Goal: Entertainment & Leisure: Consume media (video, audio)

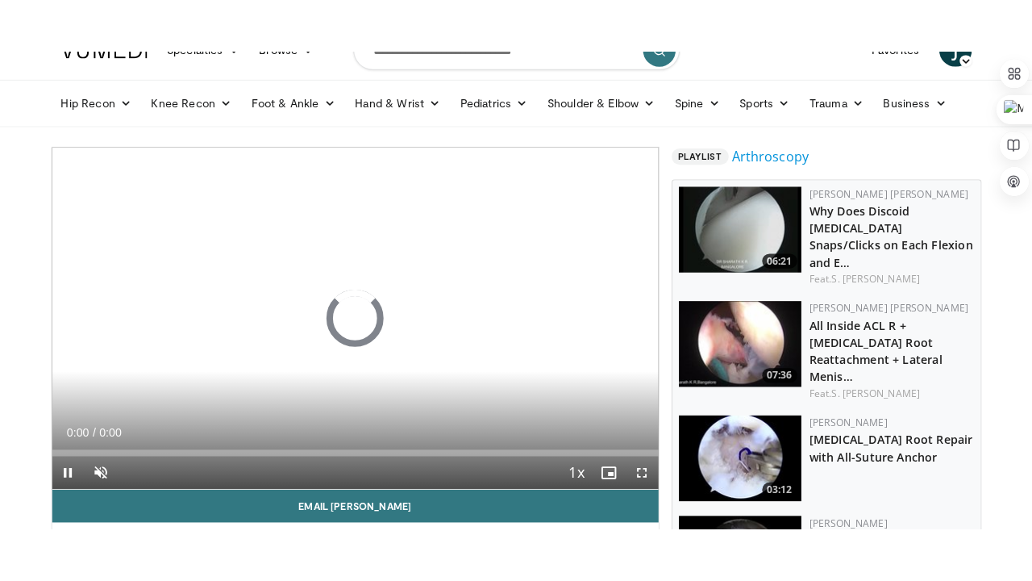
scroll to position [32, 0]
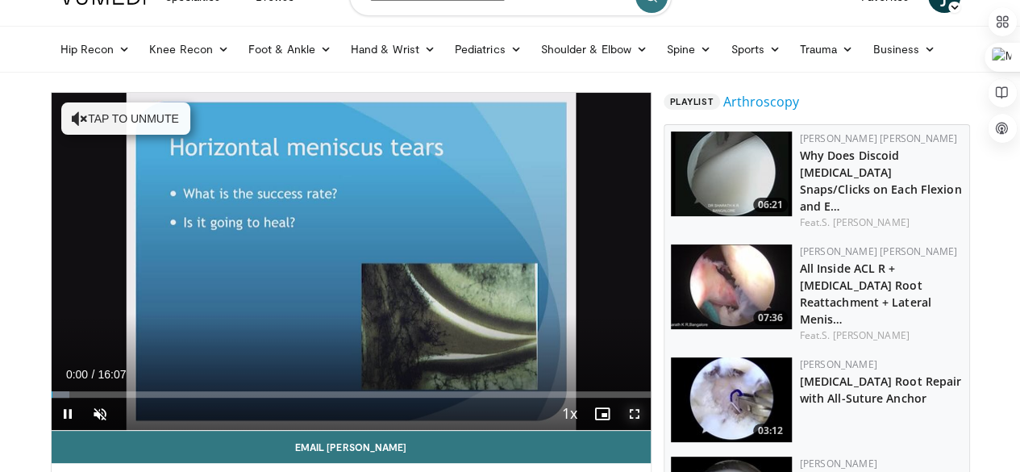
click at [644, 430] on span "Video Player" at bounding box center [635, 414] width 32 height 32
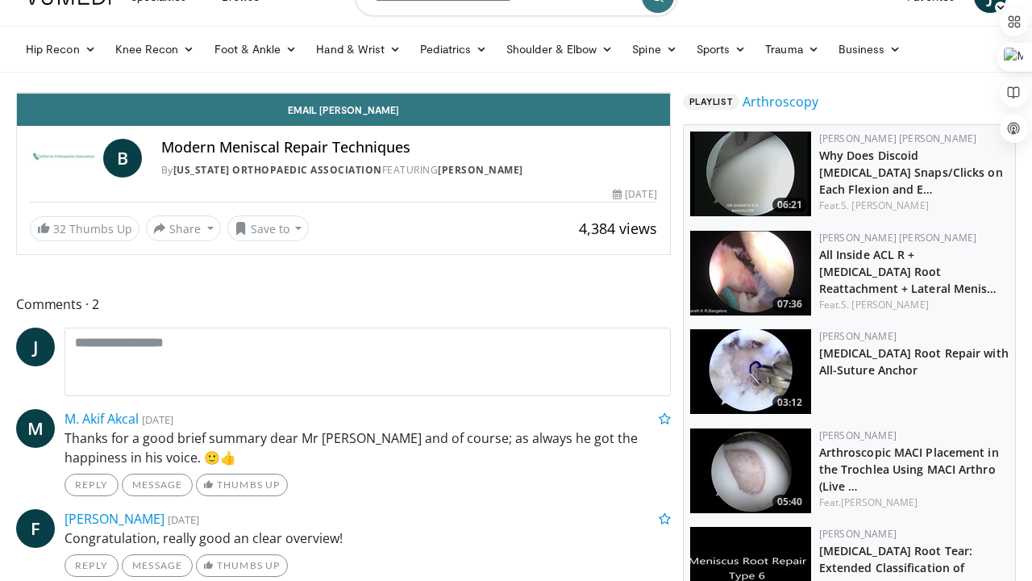
scroll to position [47604, 0]
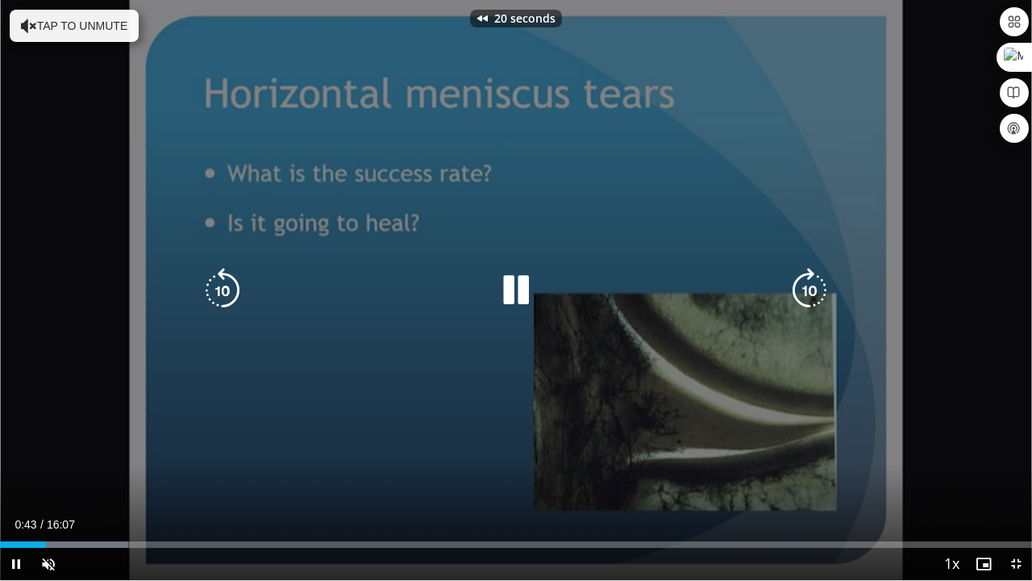
click at [882, 402] on div "20 seconds Tap to unmute" at bounding box center [516, 290] width 1032 height 580
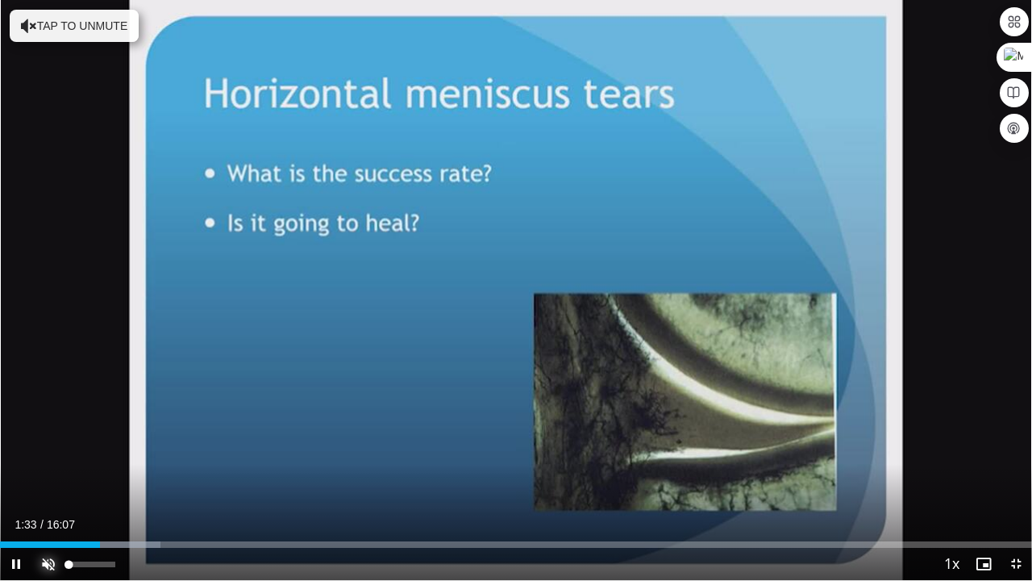
click at [49, 471] on span "Video Player" at bounding box center [48, 564] width 32 height 32
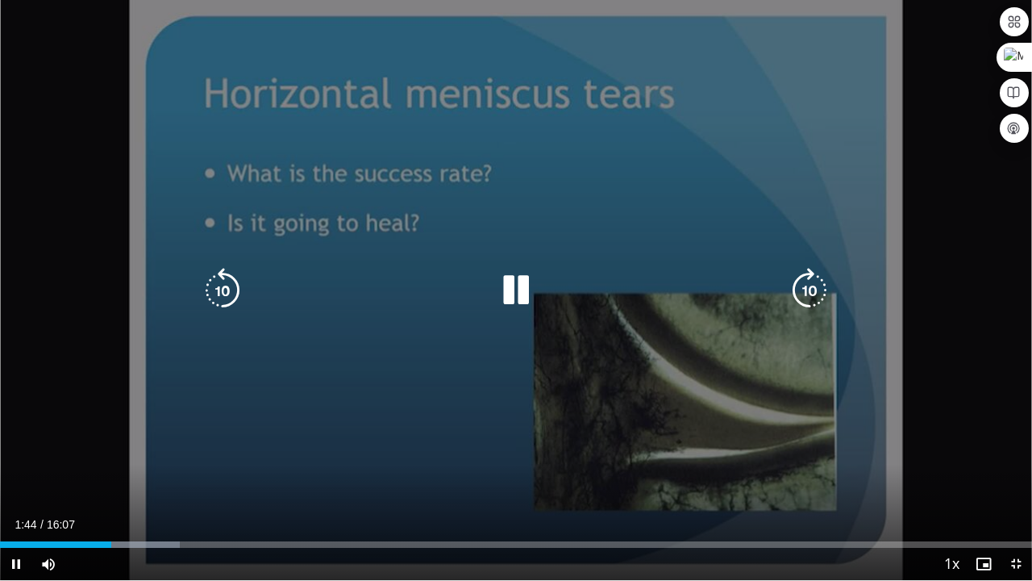
click at [225, 287] on icon "Video Player" at bounding box center [222, 290] width 45 height 45
click at [231, 285] on icon "Video Player" at bounding box center [222, 290] width 45 height 45
click at [810, 289] on icon "Video Player" at bounding box center [809, 290] width 45 height 45
click at [808, 281] on icon "Video Player" at bounding box center [809, 290] width 45 height 45
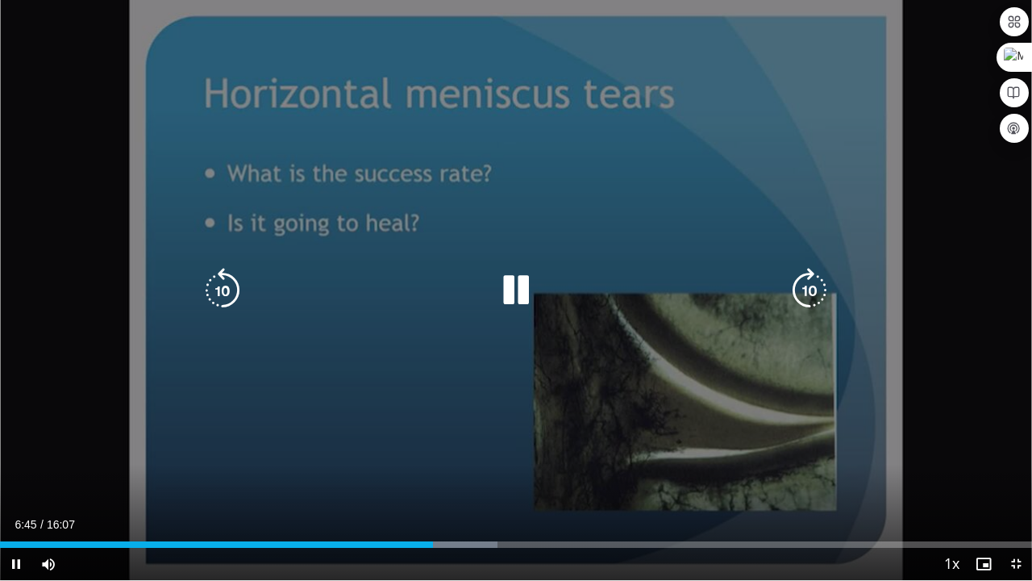
click at [803, 287] on icon "Video Player" at bounding box center [809, 290] width 45 height 45
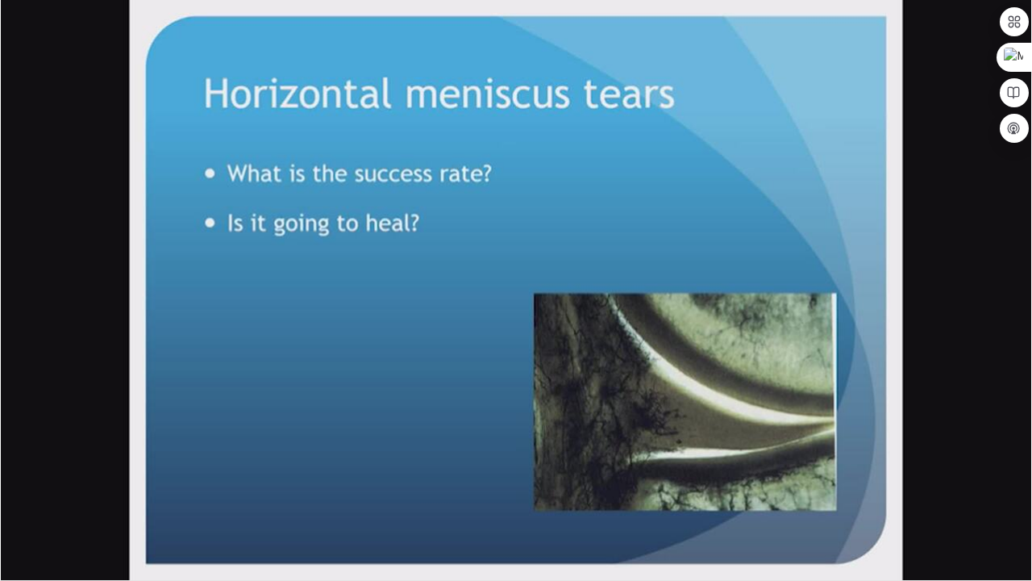
click at [803, 287] on div "10 seconds Tap to unmute" at bounding box center [516, 290] width 1032 height 580
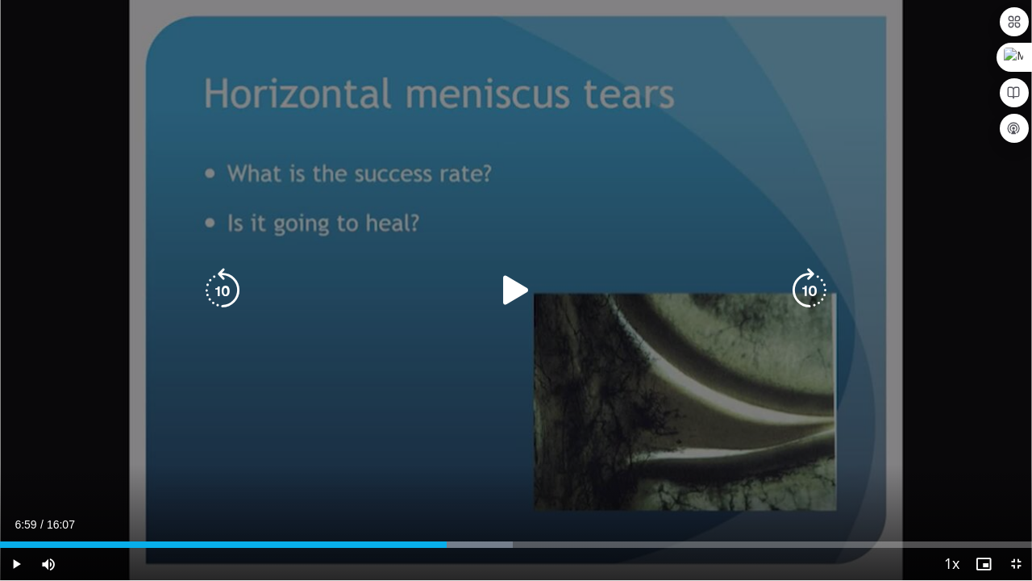
click at [816, 296] on icon "Video Player" at bounding box center [809, 290] width 45 height 45
click at [516, 291] on icon "Video Player" at bounding box center [516, 290] width 45 height 45
click at [220, 279] on icon "Video Player" at bounding box center [222, 290] width 45 height 45
click at [816, 283] on icon "Video Player" at bounding box center [809, 290] width 45 height 45
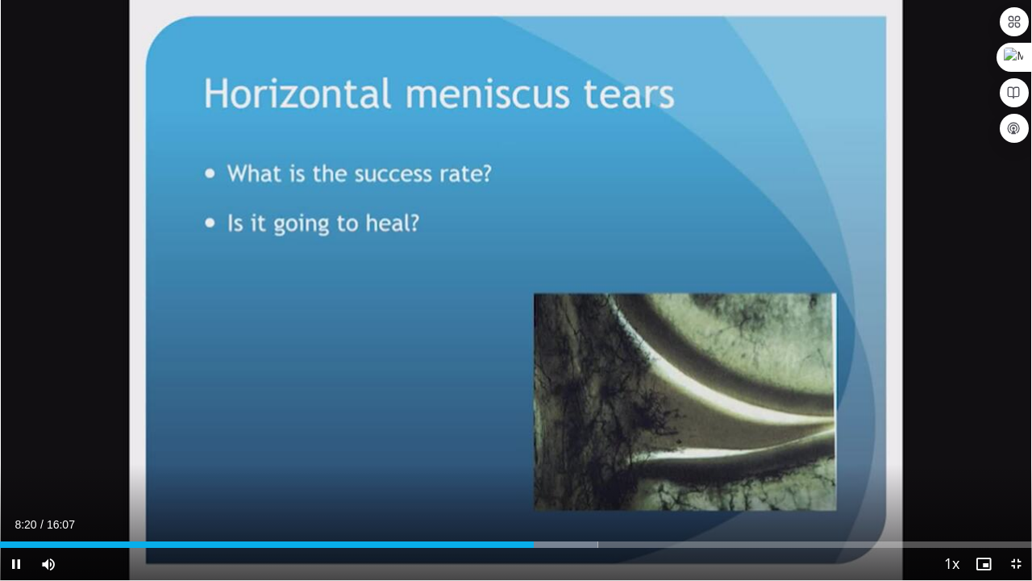
click at [816, 283] on div "10 seconds Tap to unmute" at bounding box center [516, 290] width 1032 height 580
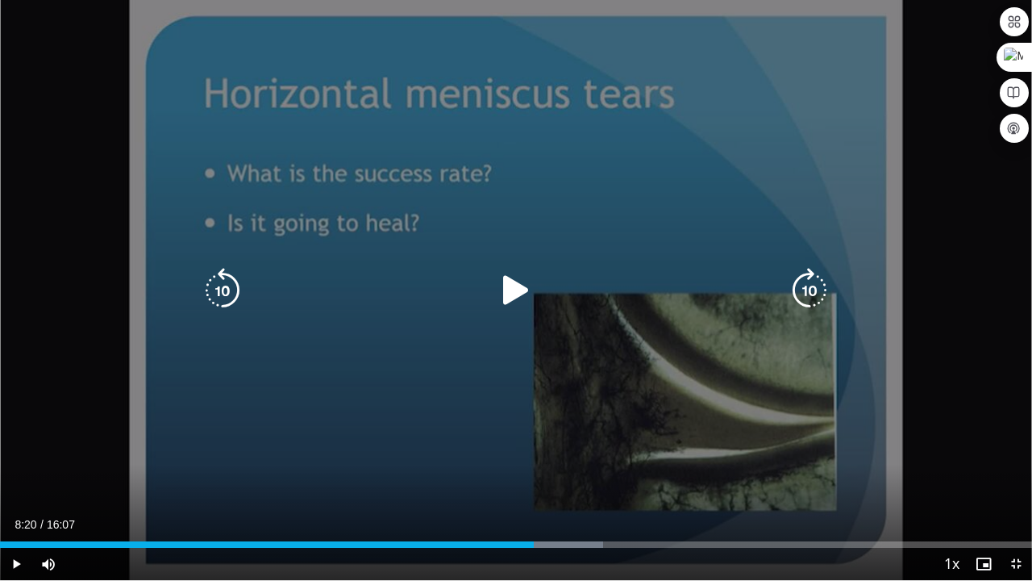
click at [817, 277] on icon "Video Player" at bounding box center [809, 290] width 45 height 45
click at [514, 295] on icon "Video Player" at bounding box center [516, 290] width 45 height 45
click at [805, 285] on icon "Video Player" at bounding box center [809, 290] width 45 height 45
click at [812, 285] on icon "Video Player" at bounding box center [809, 290] width 45 height 45
click at [814, 287] on icon "Video Player" at bounding box center [809, 290] width 45 height 45
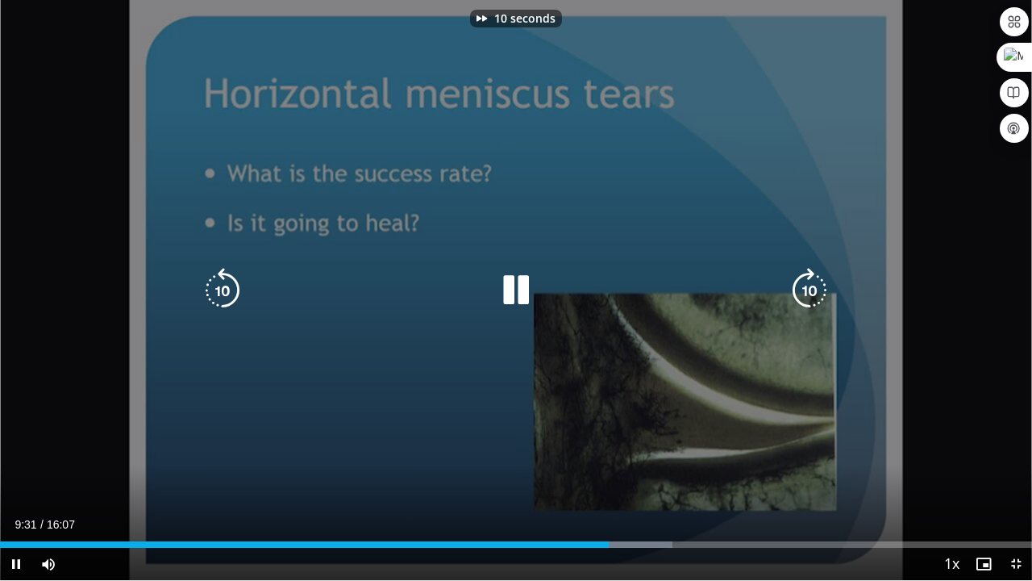
click at [806, 290] on icon "Video Player" at bounding box center [809, 290] width 45 height 45
click at [810, 293] on icon "Video Player" at bounding box center [809, 290] width 45 height 45
click at [803, 287] on icon "Video Player" at bounding box center [809, 290] width 45 height 45
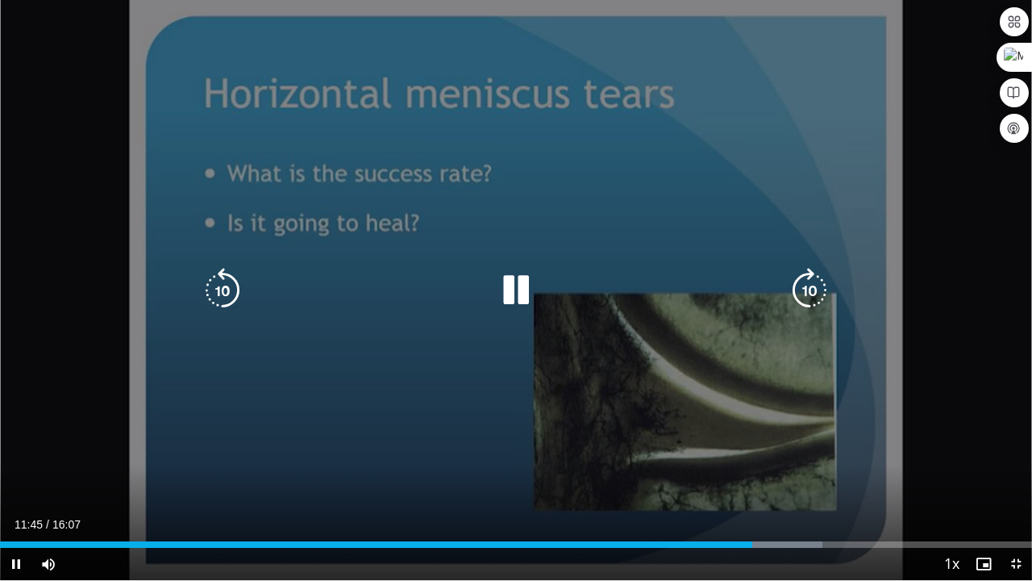
click at [808, 291] on icon "Video Player" at bounding box center [809, 290] width 45 height 45
click at [810, 294] on icon "Video Player" at bounding box center [809, 290] width 45 height 45
click at [813, 289] on icon "Video Player" at bounding box center [809, 290] width 45 height 45
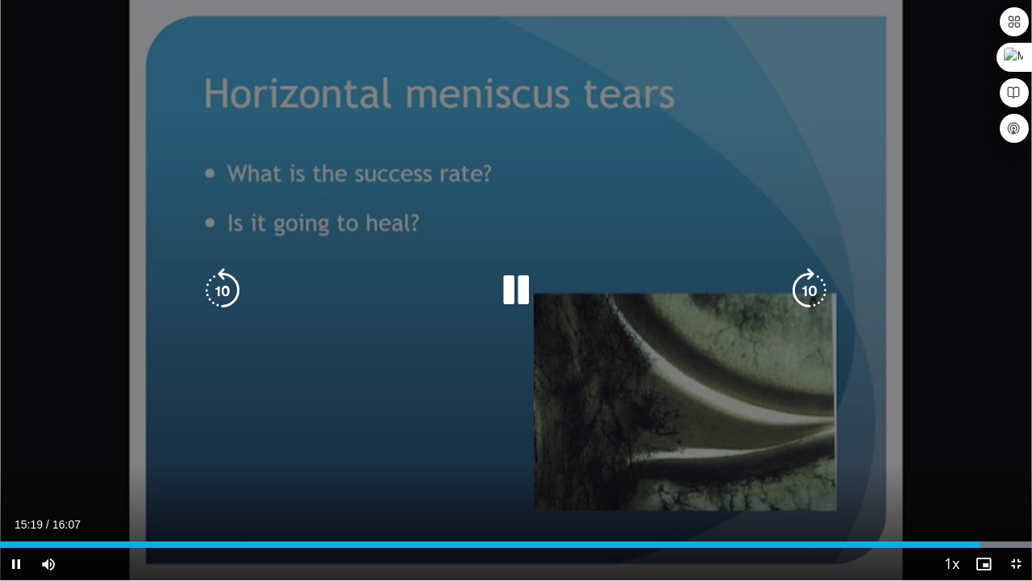
click at [224, 297] on icon "Video Player" at bounding box center [222, 290] width 45 height 45
click at [521, 300] on icon "Video Player" at bounding box center [516, 290] width 45 height 45
click at [521, 299] on icon "Video Player" at bounding box center [516, 290] width 45 height 45
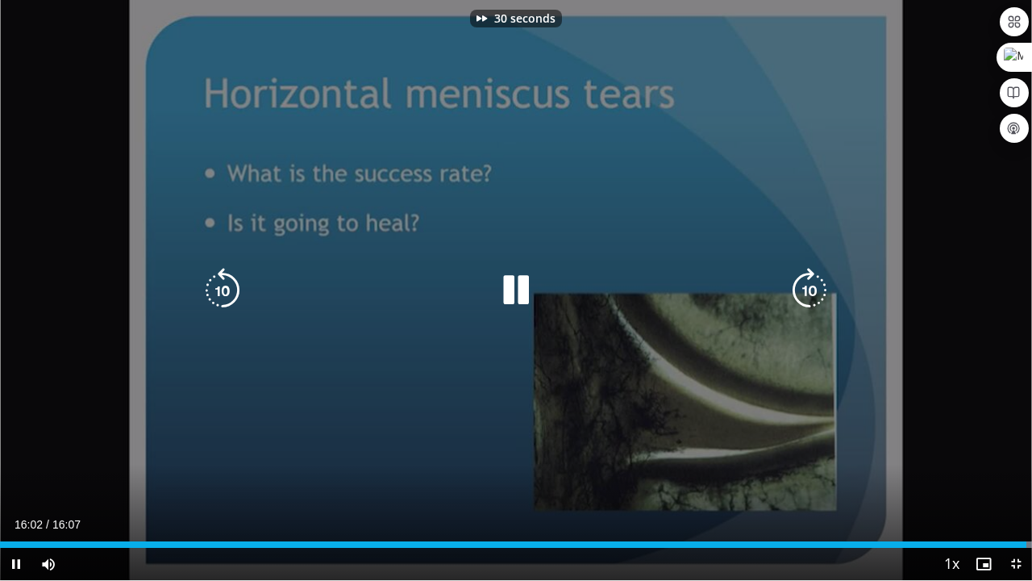
click at [806, 294] on icon "Video Player" at bounding box center [809, 290] width 45 height 45
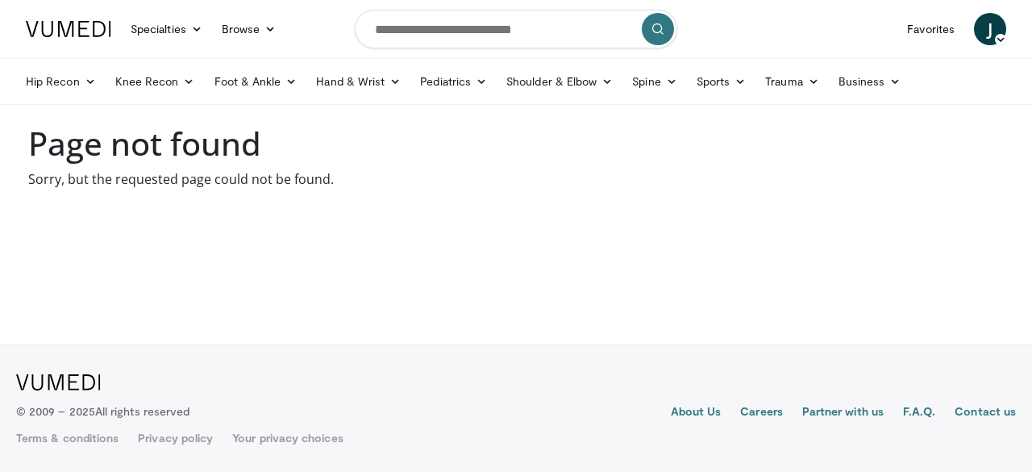
scroll to position [47713, 0]
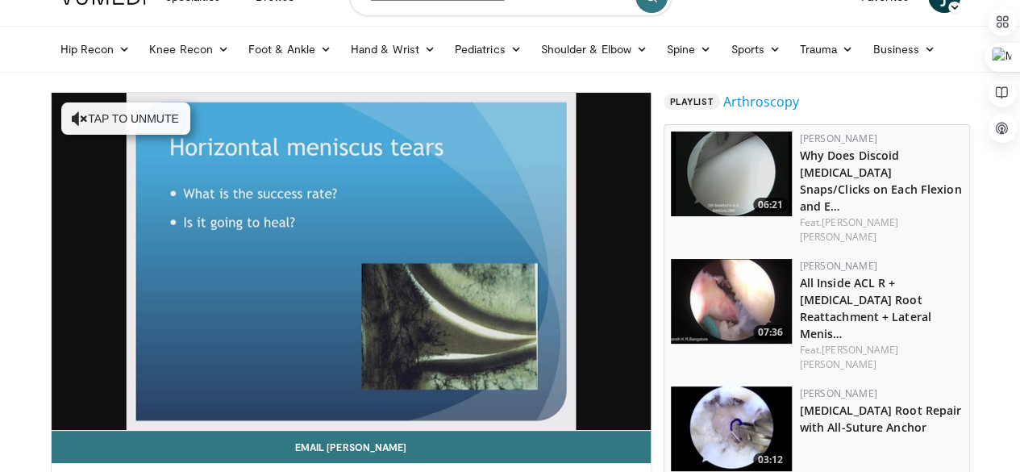
click at [716, 266] on img at bounding box center [731, 301] width 121 height 85
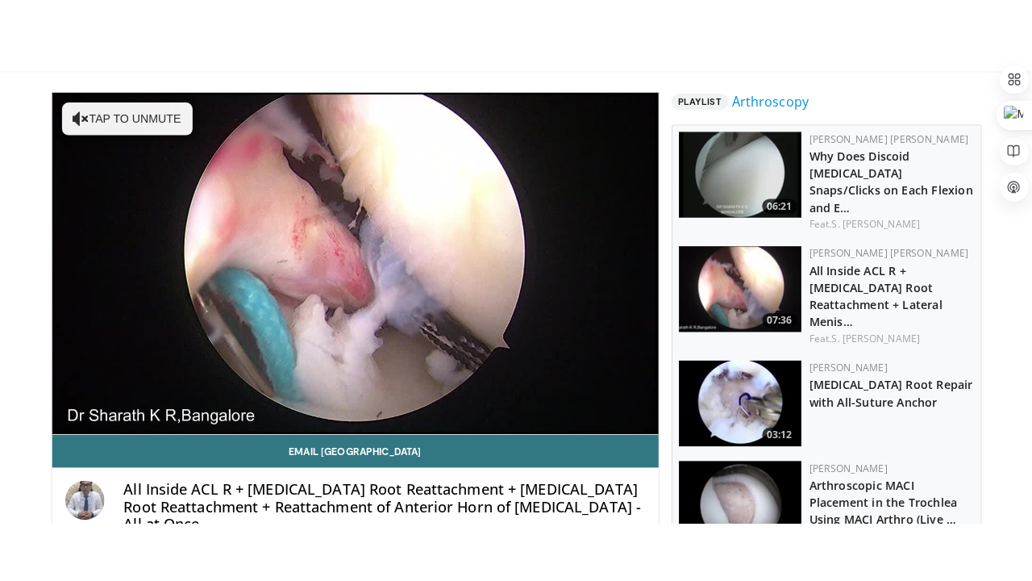
scroll to position [97, 0]
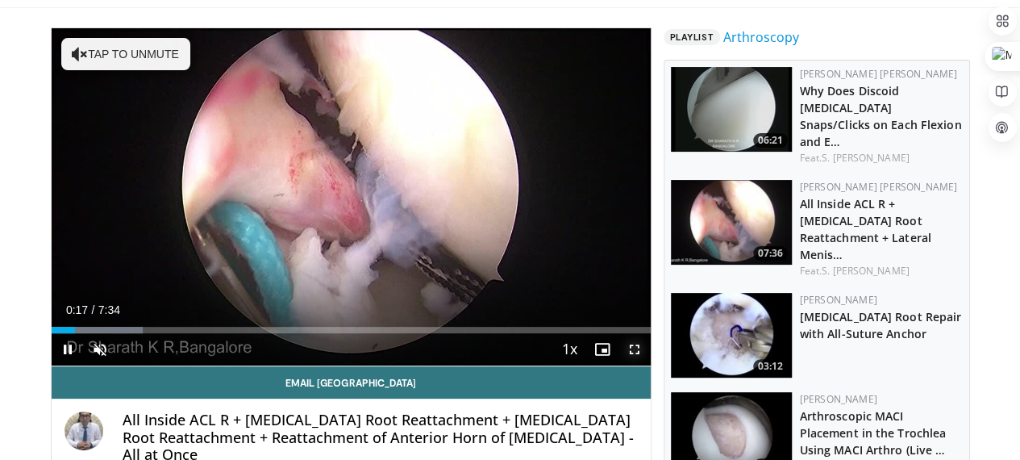
click at [650, 365] on span "Video Player" at bounding box center [635, 349] width 32 height 32
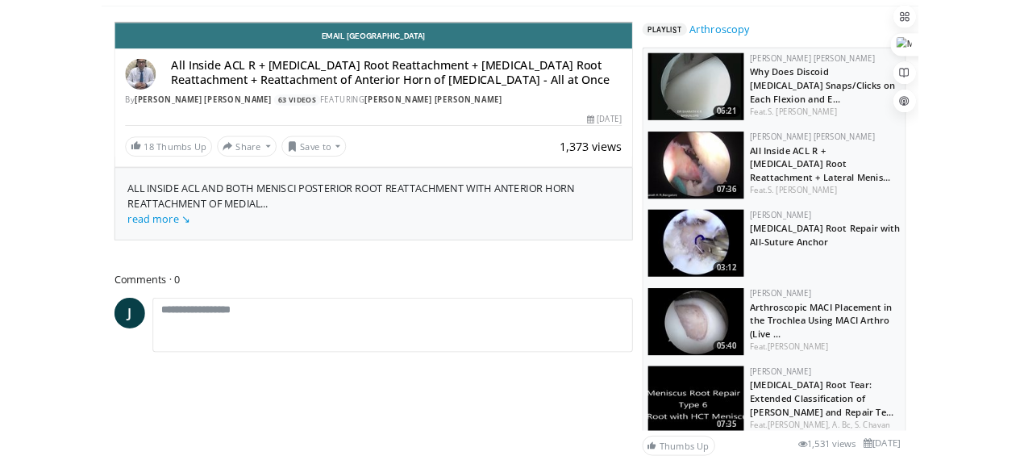
scroll to position [47604, 0]
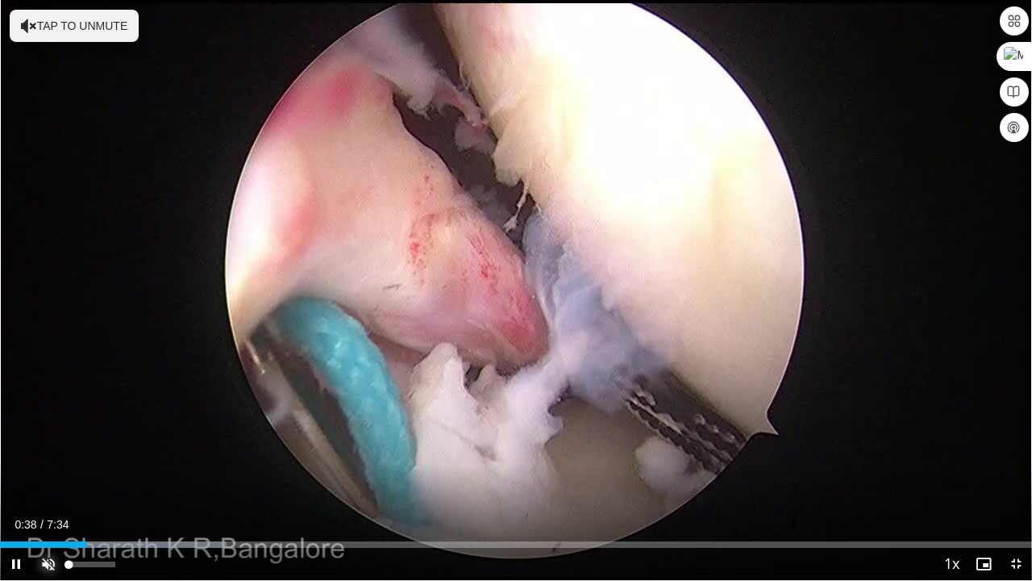
click at [47, 459] on span "Video Player" at bounding box center [48, 564] width 32 height 32
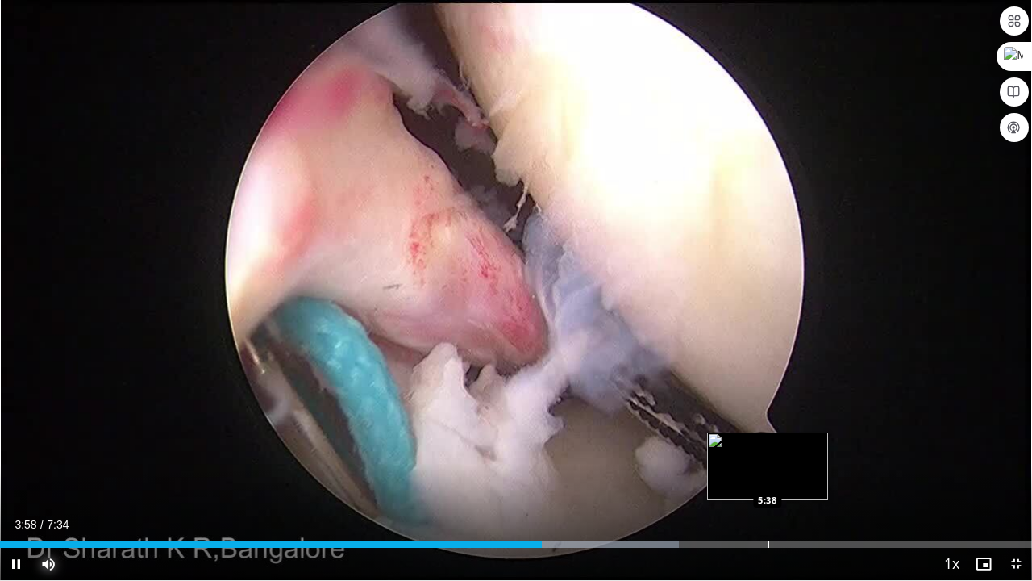
click at [768, 459] on div "Progress Bar" at bounding box center [769, 544] width 2 height 6
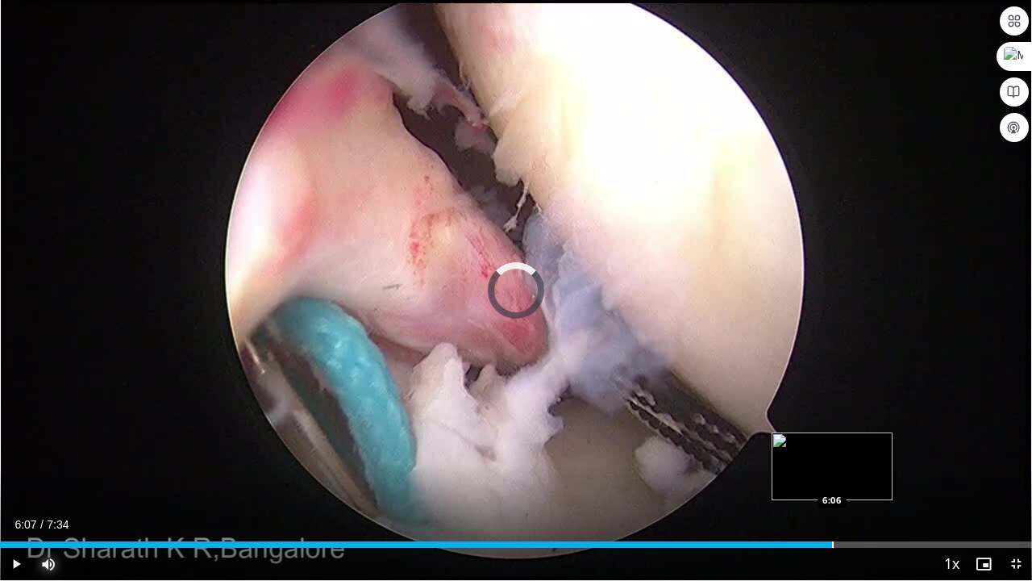
click at [833, 459] on div "Progress Bar" at bounding box center [833, 544] width 2 height 6
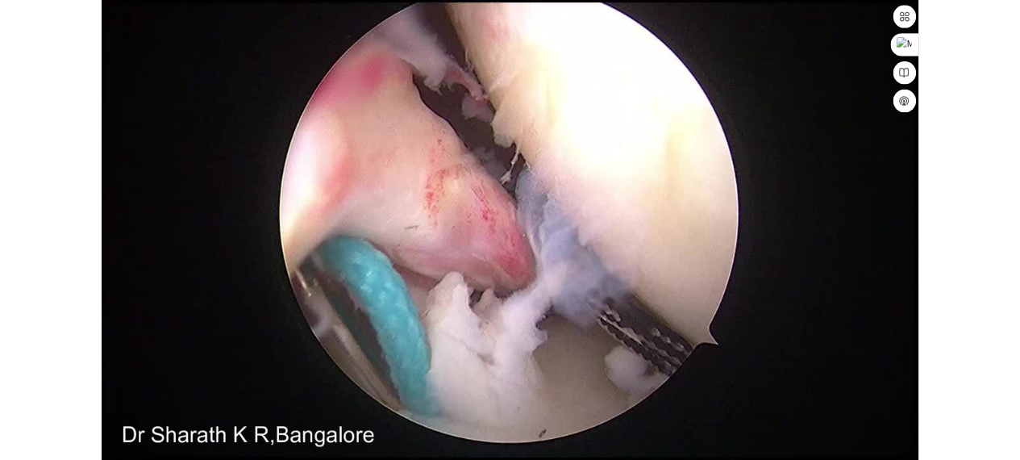
scroll to position [47713, 0]
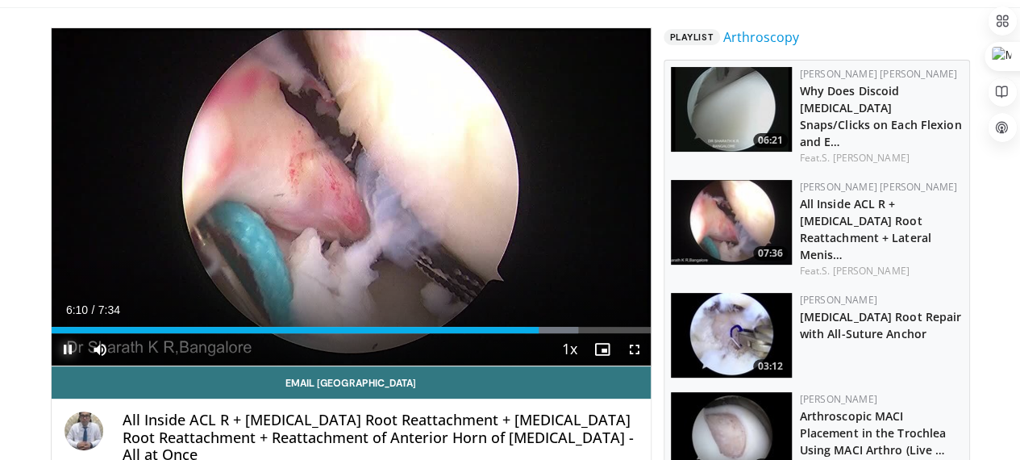
click at [52, 365] on span "Video Player" at bounding box center [68, 349] width 32 height 32
